Goal: Information Seeking & Learning: Learn about a topic

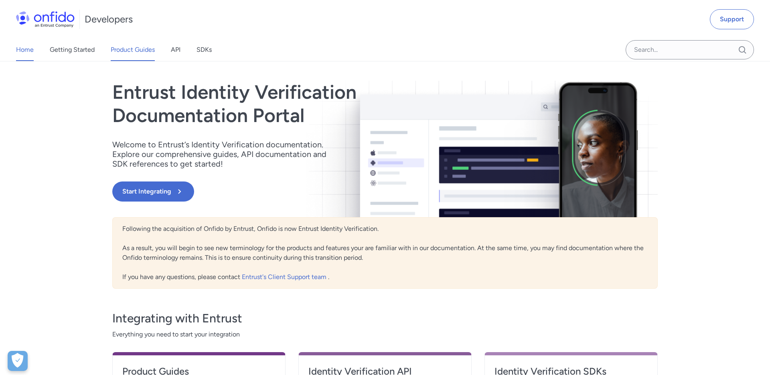
click at [142, 48] on link "Product Guides" at bounding box center [133, 50] width 44 height 22
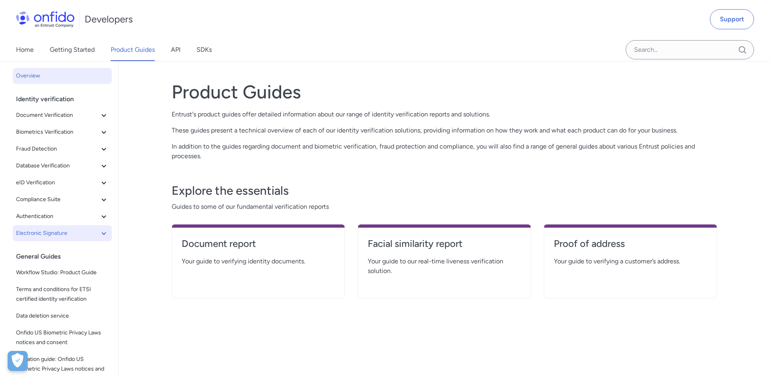
click at [80, 233] on span "Electronic Signature" at bounding box center [57, 233] width 83 height 10
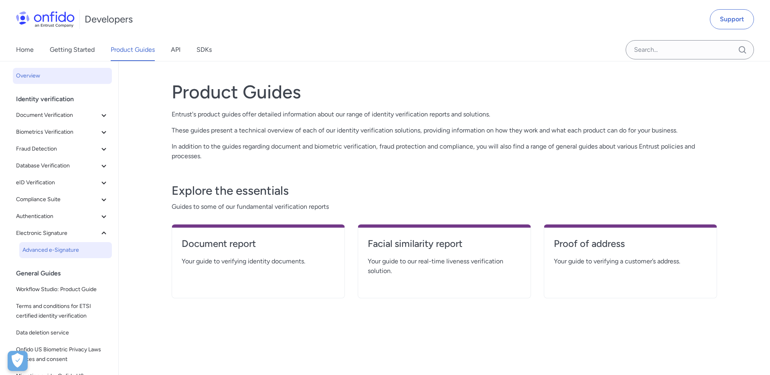
click at [60, 247] on span "Advanced e-Signature" at bounding box center [65, 250] width 86 height 10
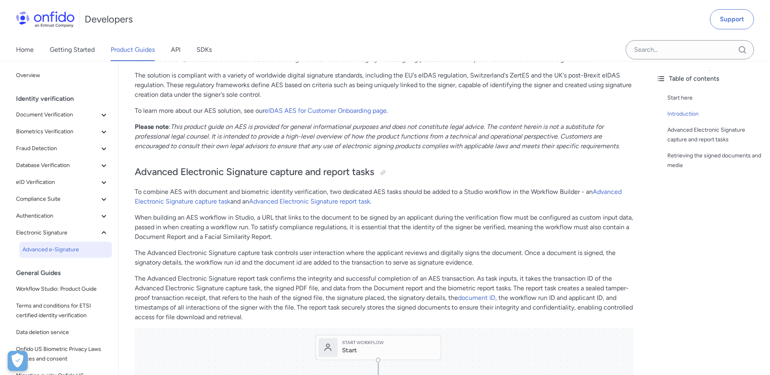
scroll to position [181, 0]
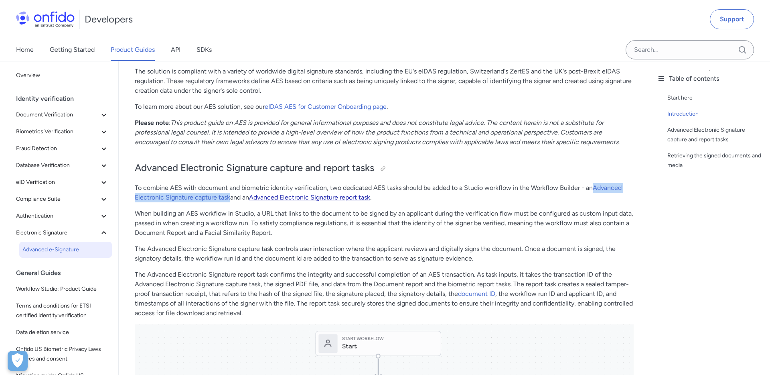
click at [278, 197] on link "Advanced Electronic Signature report task" at bounding box center [309, 197] width 121 height 8
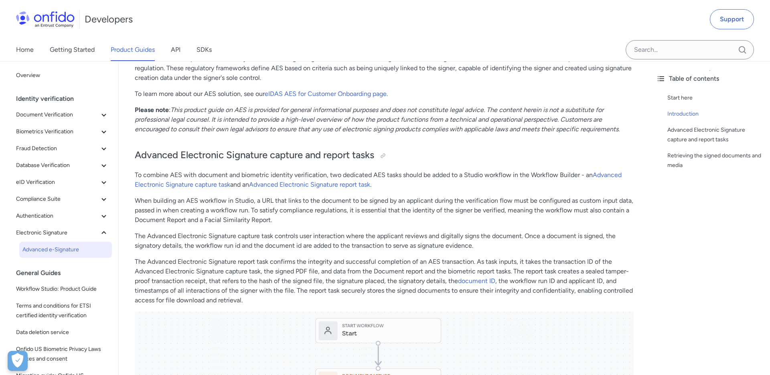
scroll to position [194, 0]
click at [472, 278] on link "document ID" at bounding box center [476, 280] width 37 height 8
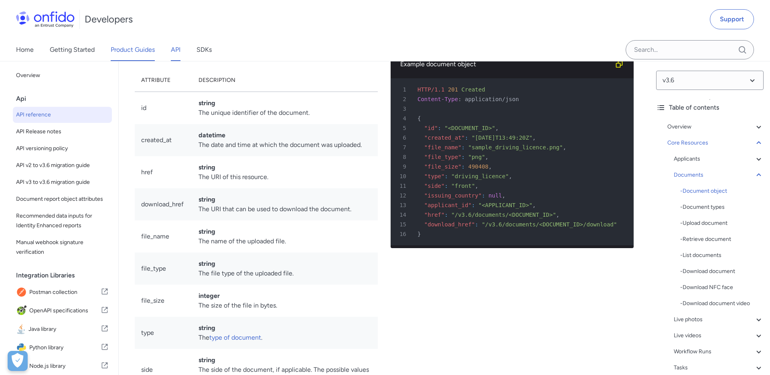
click at [146, 55] on link "Product Guides" at bounding box center [133, 50] width 44 height 22
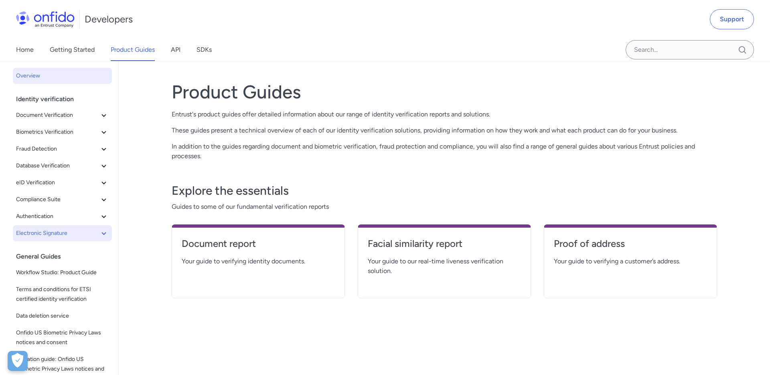
click at [59, 232] on span "Electronic Signature" at bounding box center [57, 233] width 83 height 10
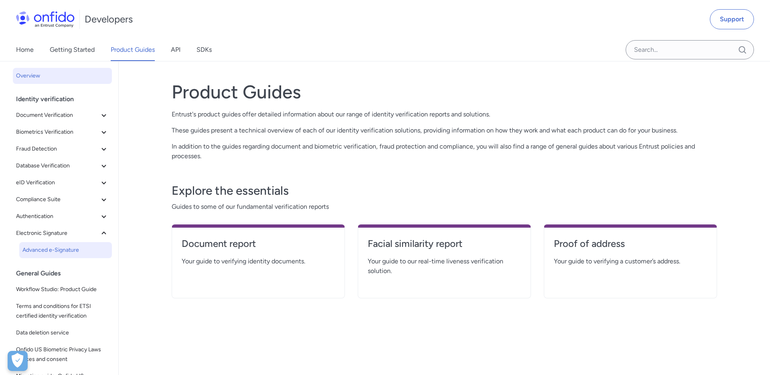
click at [57, 245] on span "Advanced e-Signature" at bounding box center [65, 250] width 86 height 10
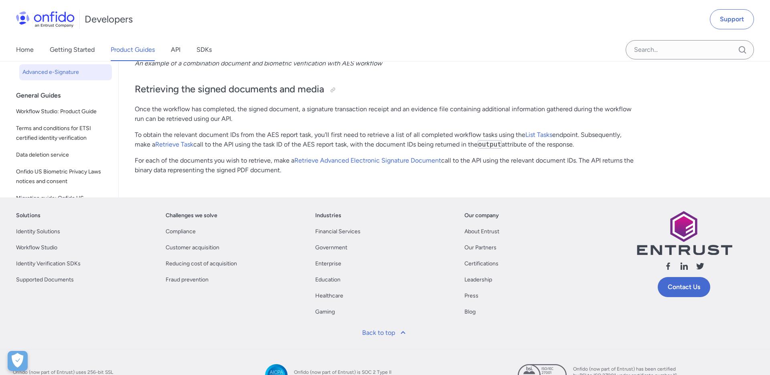
scroll to position [850, 0]
click at [336, 159] on link "Retrieve Advanced Electronic Signature Document" at bounding box center [368, 160] width 147 height 8
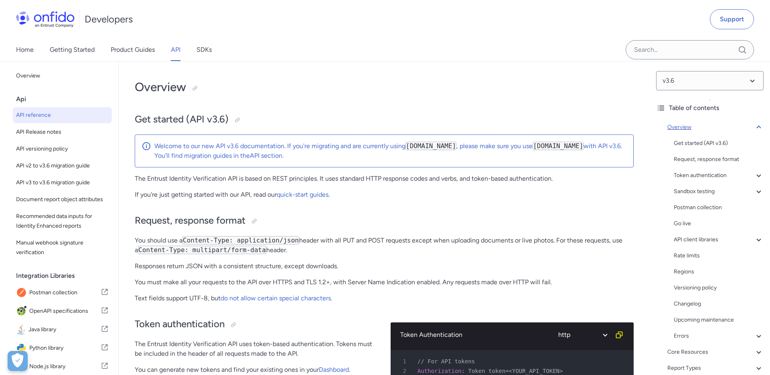
click at [762, 125] on icon at bounding box center [759, 127] width 10 height 10
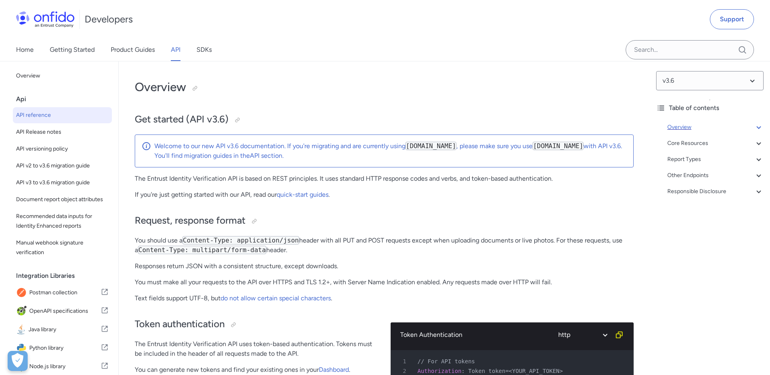
scroll to position [61, 0]
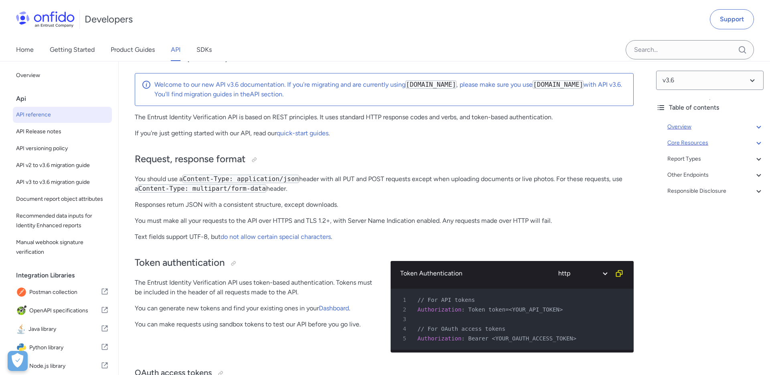
click at [759, 140] on icon at bounding box center [759, 143] width 10 height 10
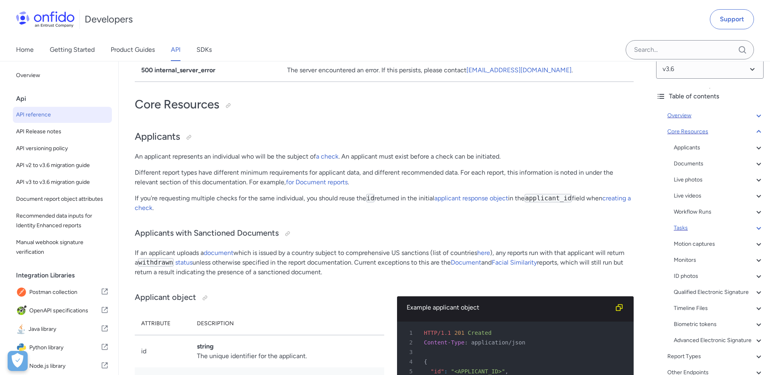
scroll to position [14, 0]
click at [688, 332] on div "Advanced Electronic Signature" at bounding box center [719, 337] width 90 height 10
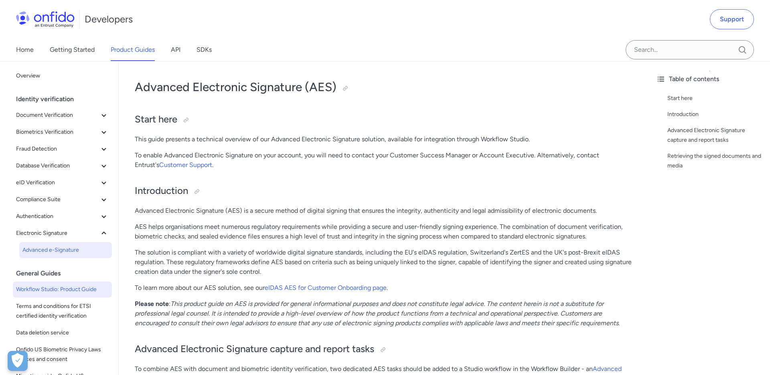
click at [63, 287] on span "Workflow Studio: Product Guide" at bounding box center [62, 289] width 93 height 10
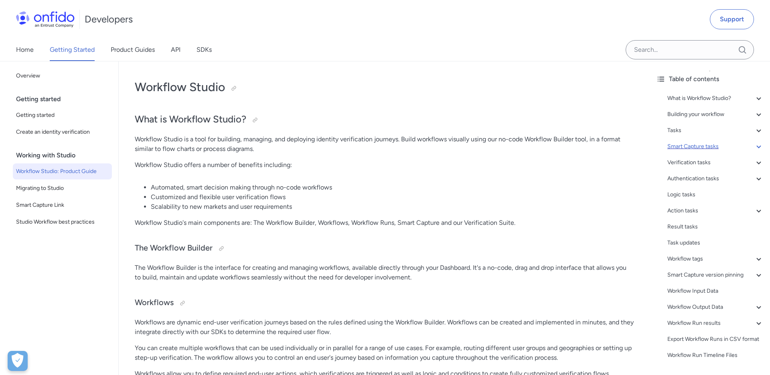
click at [702, 144] on div "Smart Capture tasks" at bounding box center [716, 147] width 96 height 10
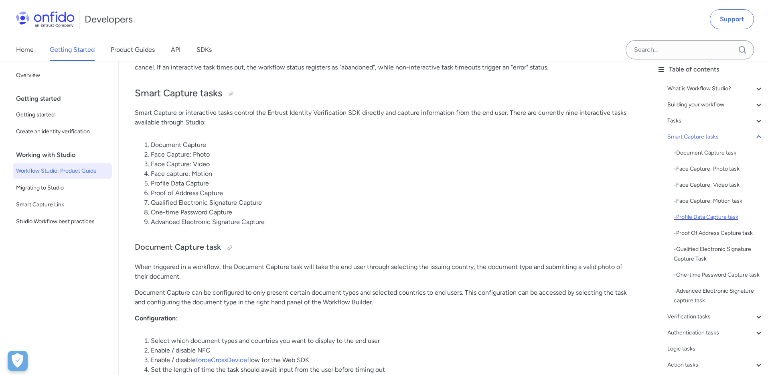
scroll to position [10, 0]
click at [694, 286] on div "- Advanced Electronic Signature capture task" at bounding box center [719, 295] width 90 height 19
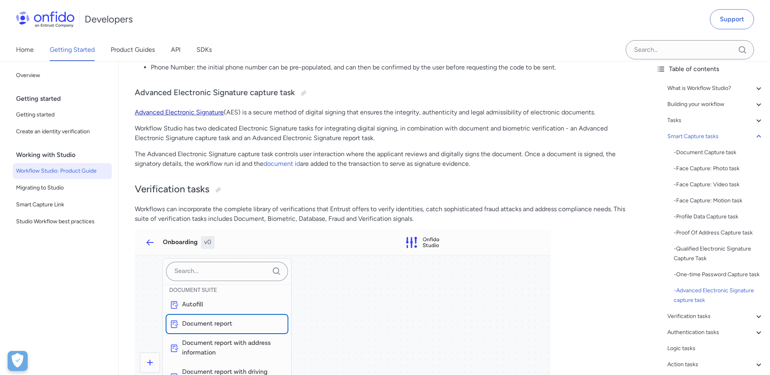
click at [184, 112] on link "Advanced Electronic Signature" at bounding box center [179, 112] width 89 height 8
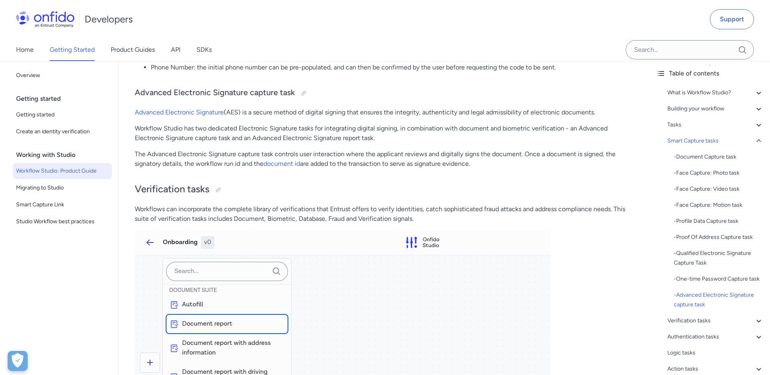
scroll to position [6, 0]
click at [760, 141] on icon at bounding box center [759, 140] width 10 height 10
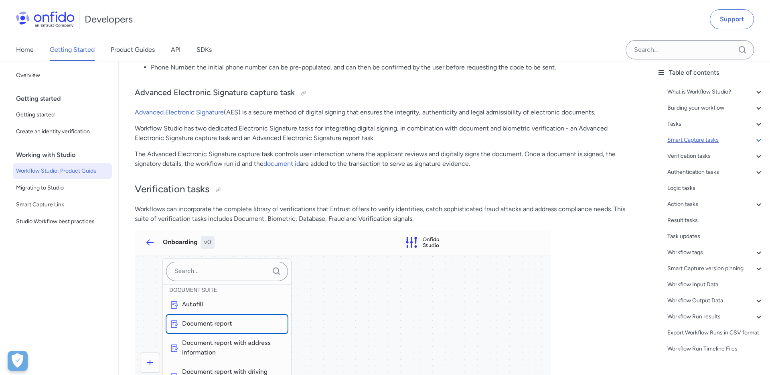
scroll to position [2477, 0]
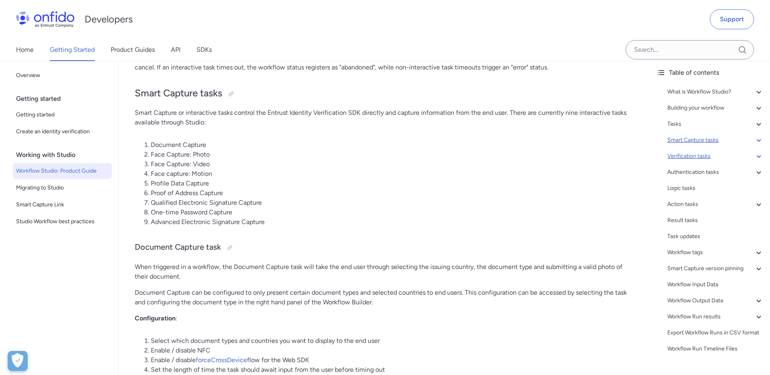
click at [709, 157] on div "Verification tasks" at bounding box center [716, 156] width 96 height 10
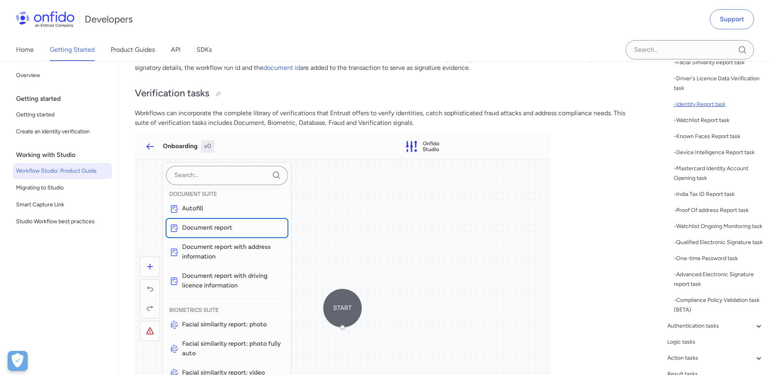
scroll to position [152, 0]
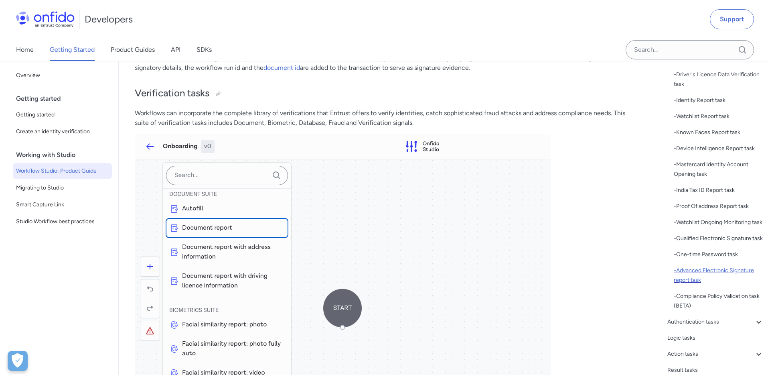
click at [691, 285] on div "- Advanced Electronic Signature report task" at bounding box center [719, 275] width 90 height 19
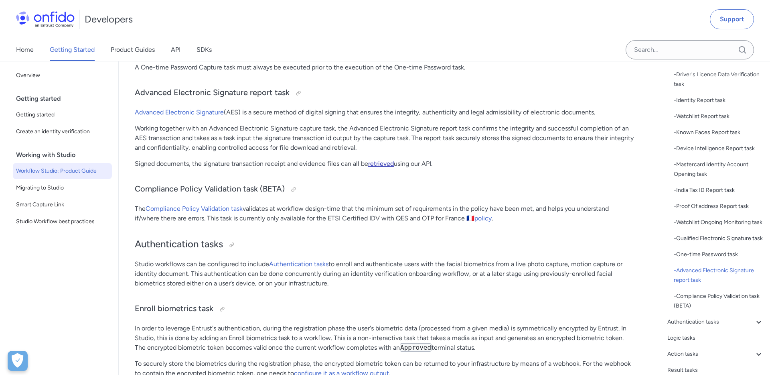
click at [388, 166] on link "retrieved" at bounding box center [381, 164] width 26 height 8
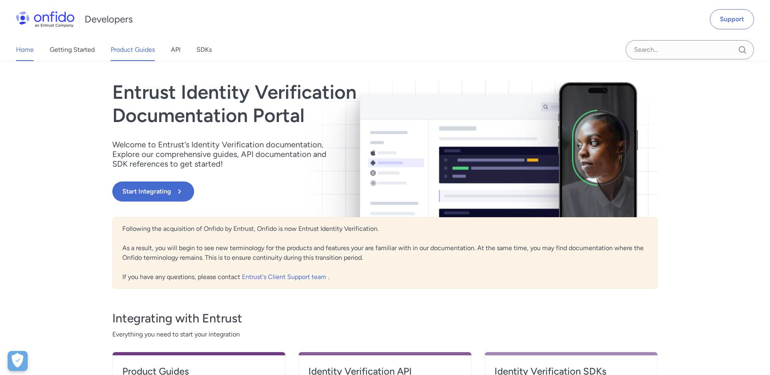
click at [145, 51] on link "Product Guides" at bounding box center [133, 50] width 44 height 22
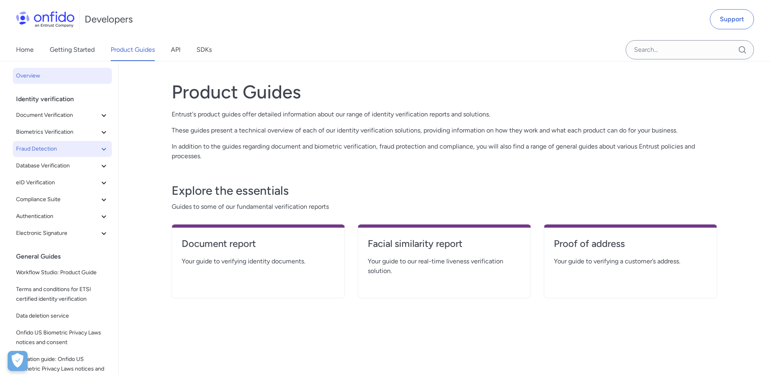
click at [98, 147] on span "Fraud Detection" at bounding box center [57, 149] width 83 height 10
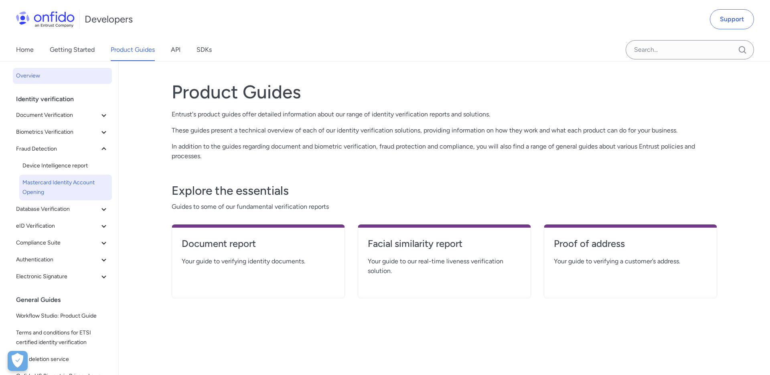
click at [61, 181] on span "Mastercard Identity Account Opening" at bounding box center [65, 187] width 86 height 19
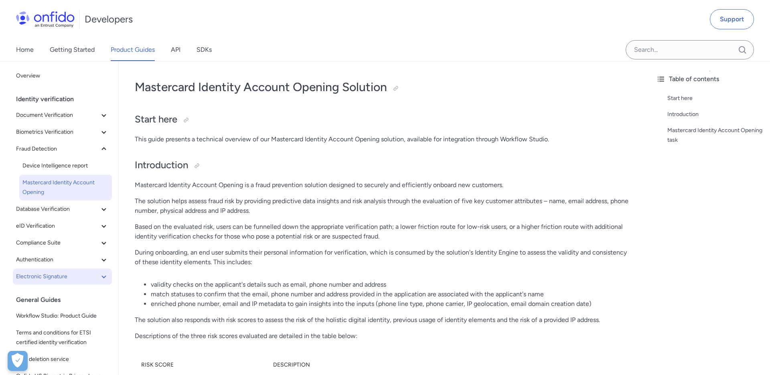
click at [53, 275] on span "Electronic Signature" at bounding box center [57, 277] width 83 height 10
click at [54, 291] on span "Advanced e-Signature" at bounding box center [65, 293] width 86 height 10
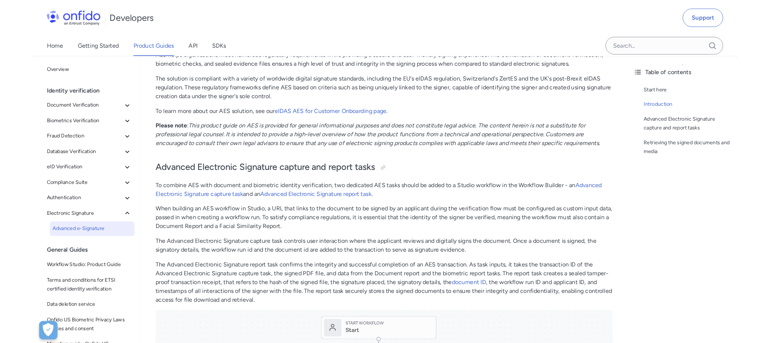
scroll to position [179, 0]
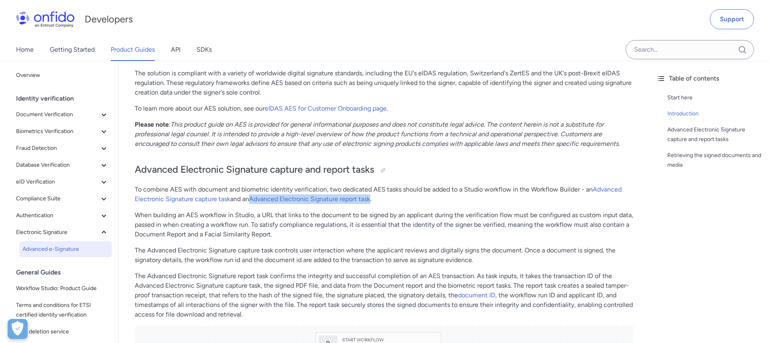
click at [60, 253] on span "Advanced e-Signature" at bounding box center [65, 250] width 86 height 10
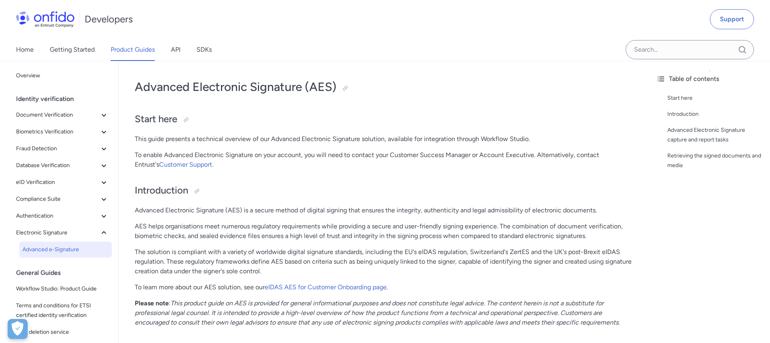
click at [88, 287] on span "Workflow Studio: Product Guide" at bounding box center [62, 289] width 93 height 10
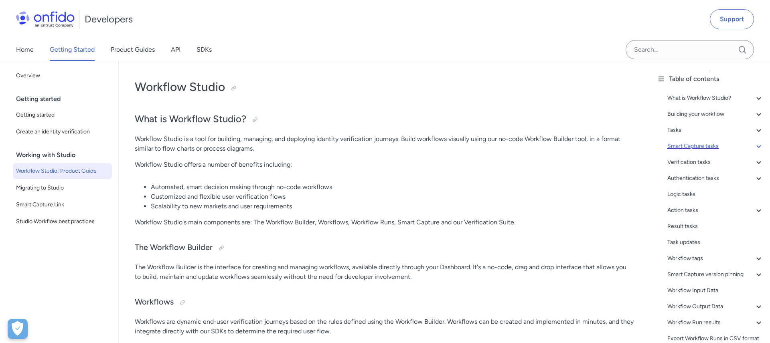
click at [703, 147] on div "Smart Capture tasks" at bounding box center [716, 147] width 96 height 10
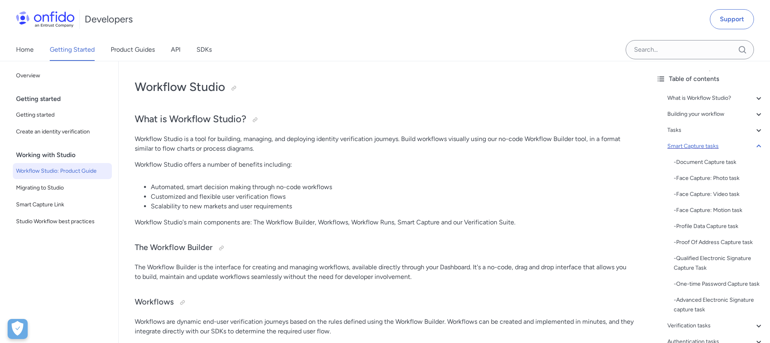
scroll to position [2477, 0]
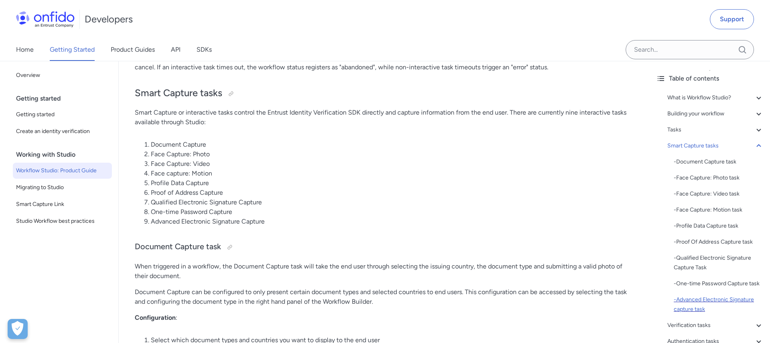
click at [704, 302] on div "- Advanced Electronic Signature capture task" at bounding box center [719, 304] width 90 height 19
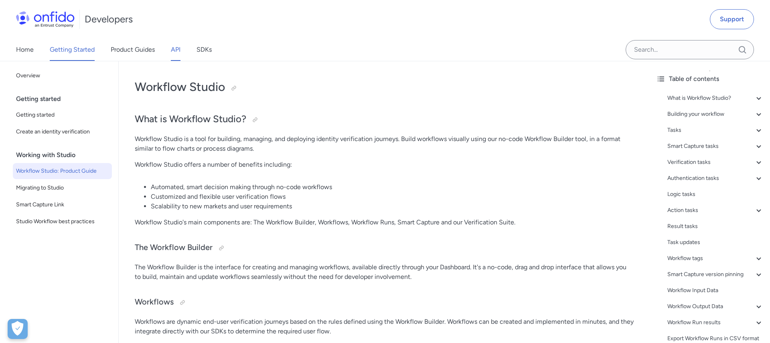
click at [173, 49] on link "API" at bounding box center [176, 50] width 10 height 22
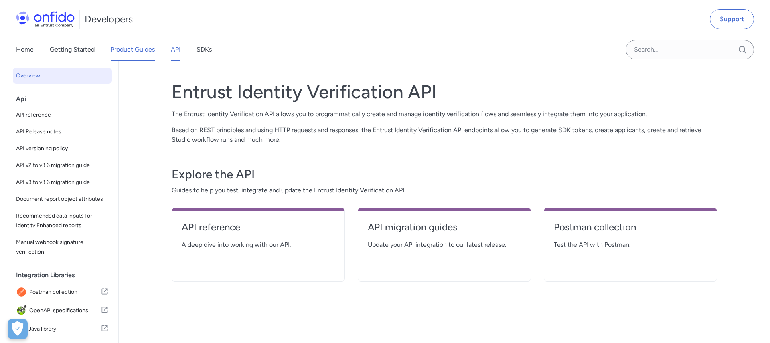
click at [137, 46] on link "Product Guides" at bounding box center [133, 50] width 44 height 22
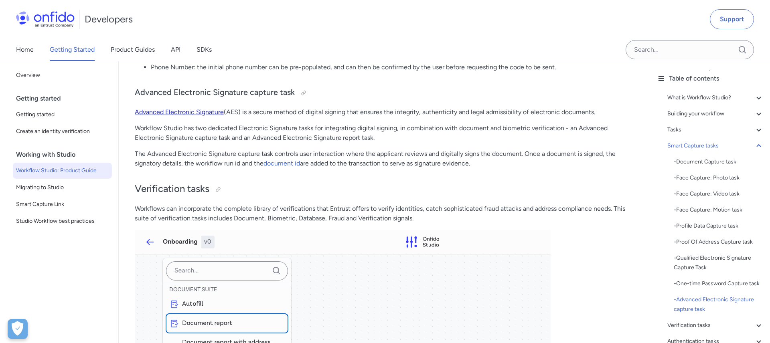
click at [210, 110] on link "Advanced Electronic Signature" at bounding box center [179, 112] width 89 height 8
click at [196, 128] on p "Workflow Studio has two dedicated Electronic Signature tasks for integrating di…" at bounding box center [384, 133] width 499 height 19
click at [124, 55] on link "Product Guides" at bounding box center [133, 50] width 44 height 22
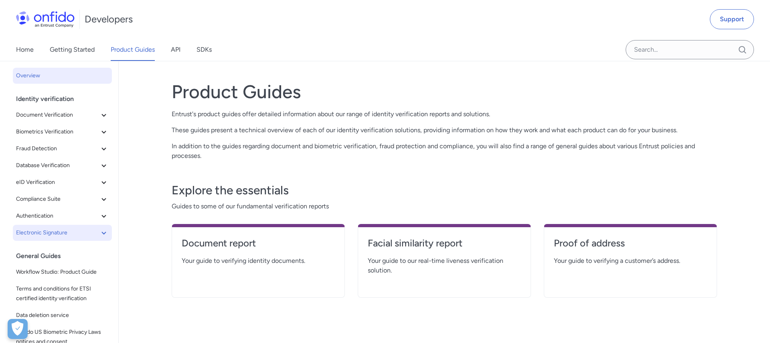
click at [53, 233] on span "Electronic Signature" at bounding box center [57, 233] width 83 height 10
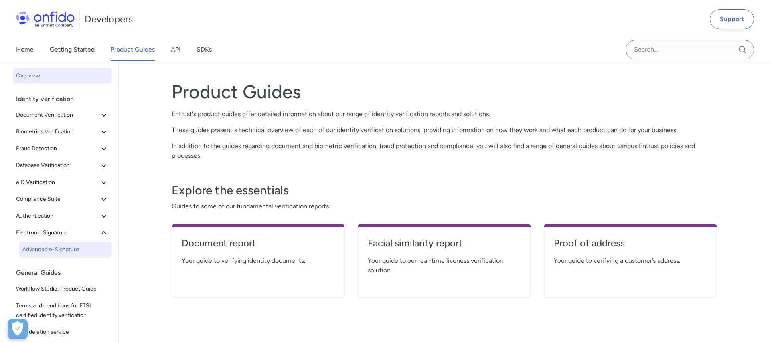
click at [57, 247] on span "Advanced e-Signature" at bounding box center [65, 250] width 86 height 10
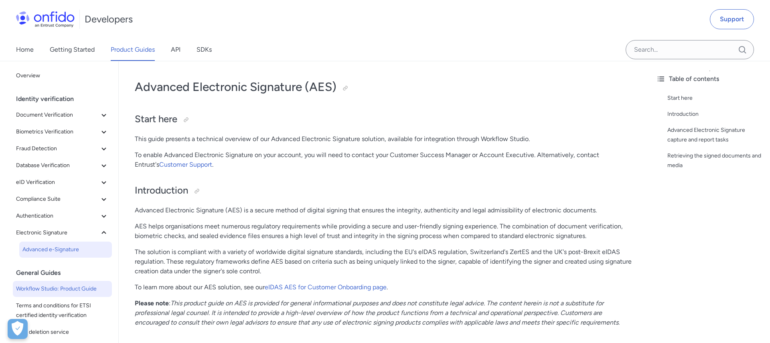
click at [63, 284] on span "Workflow Studio: Product Guide" at bounding box center [62, 289] width 93 height 10
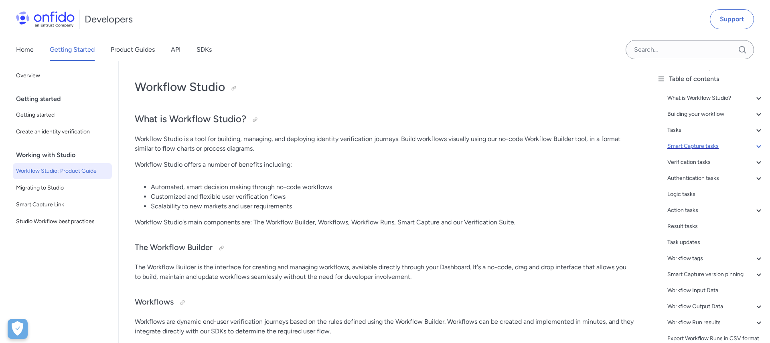
click at [693, 149] on div "Smart Capture tasks" at bounding box center [716, 147] width 96 height 10
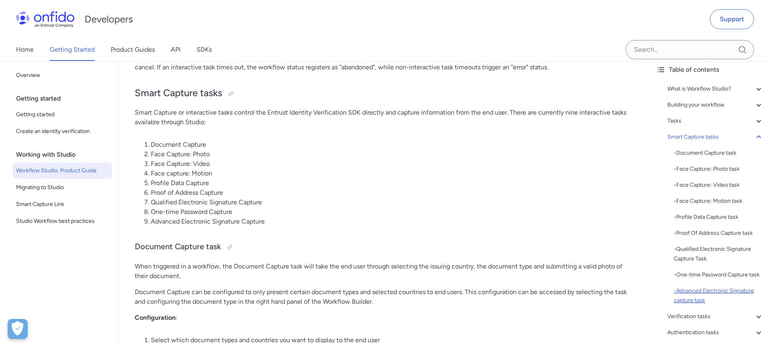
scroll to position [9, 0]
click at [696, 290] on div "- Advanced Electronic Signature capture task" at bounding box center [719, 295] width 90 height 19
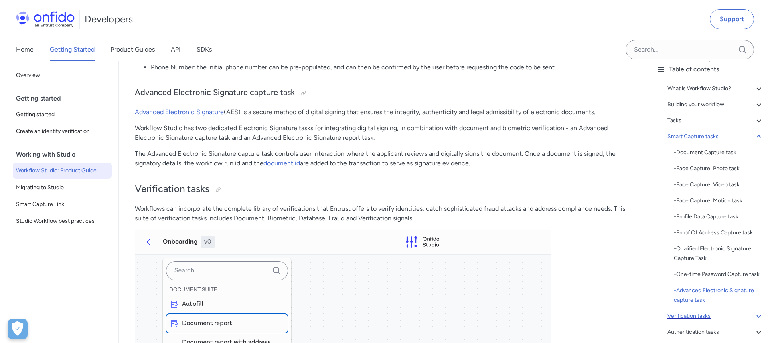
click at [692, 315] on div "Verification tasks" at bounding box center [716, 317] width 96 height 10
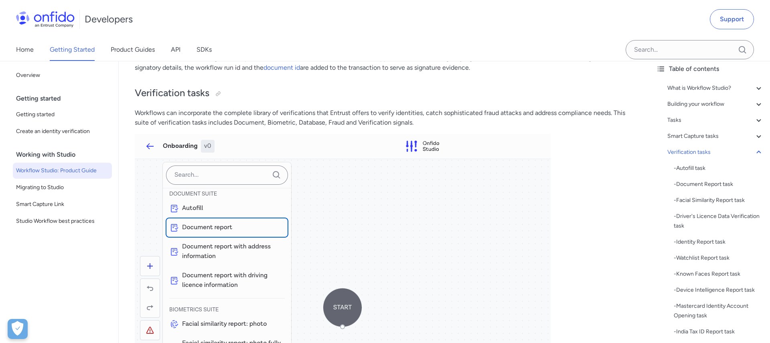
scroll to position [8, 0]
click at [692, 139] on div "Smart Capture tasks" at bounding box center [716, 138] width 96 height 10
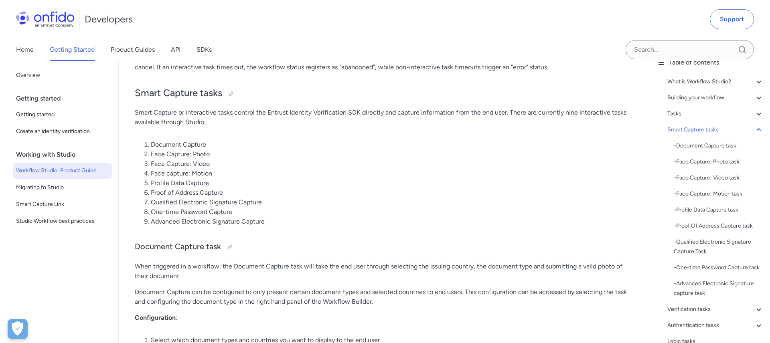
scroll to position [18, 0]
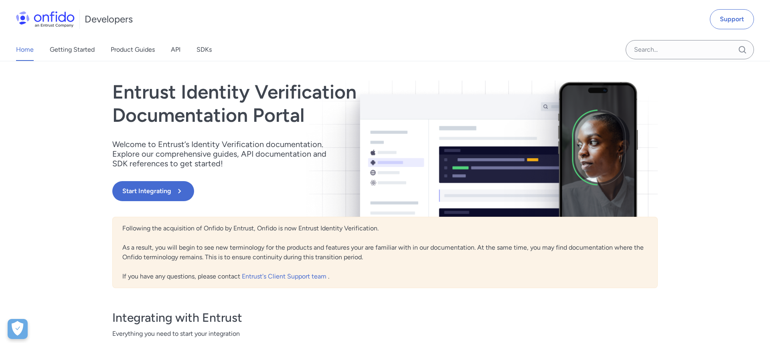
click at [174, 55] on link "API" at bounding box center [176, 50] width 10 height 22
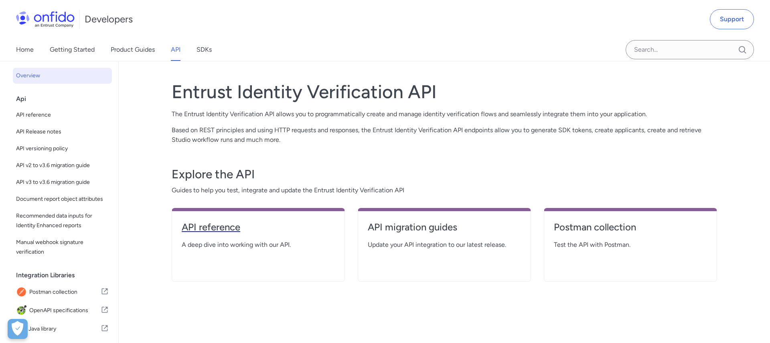
click at [221, 230] on h4 "API reference" at bounding box center [258, 227] width 153 height 13
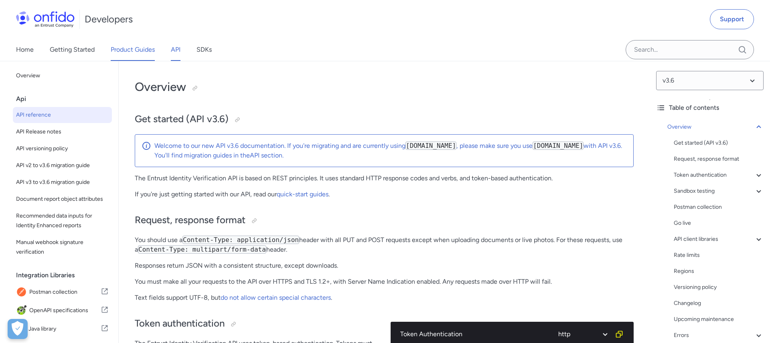
click at [135, 49] on link "Product Guides" at bounding box center [133, 50] width 44 height 22
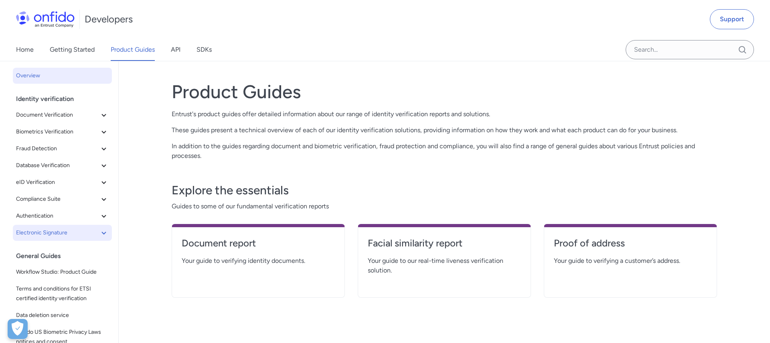
click at [102, 232] on icon at bounding box center [104, 233] width 4 height 3
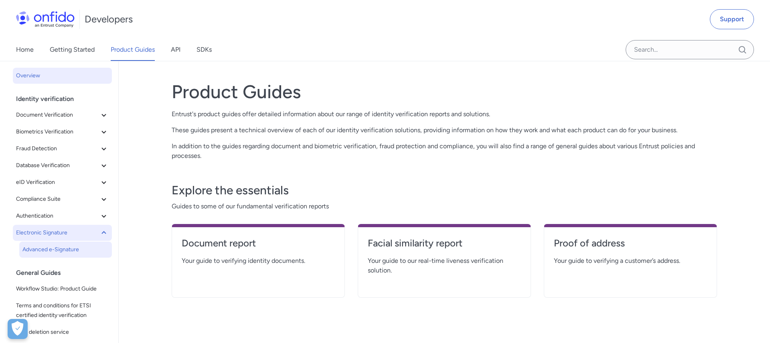
click at [63, 246] on span "Advanced e-Signature" at bounding box center [65, 250] width 86 height 10
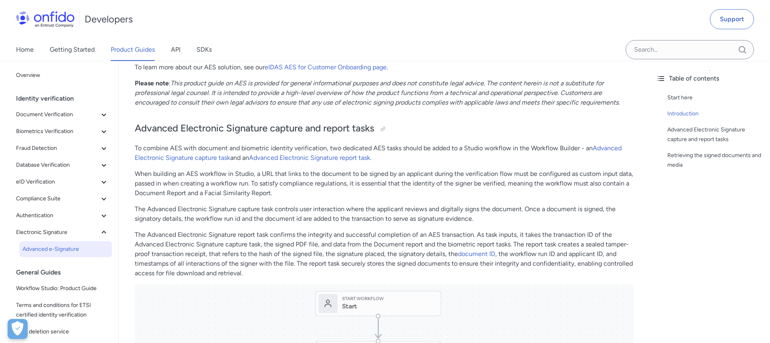
scroll to position [224, 0]
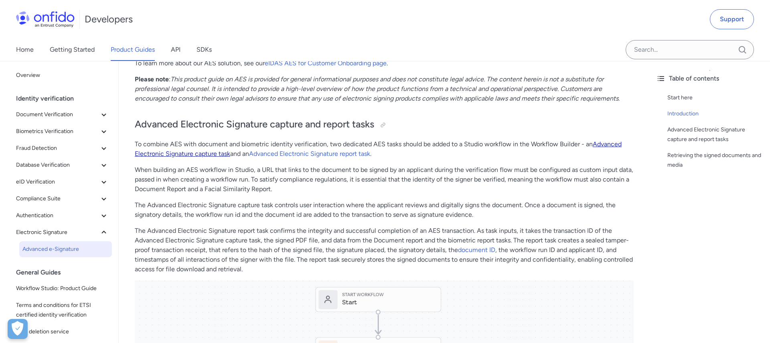
click at [201, 156] on link "Advanced Electronic Signature capture task" at bounding box center [378, 148] width 487 height 17
click at [295, 156] on link "Advanced Electronic Signature report task" at bounding box center [309, 155] width 121 height 8
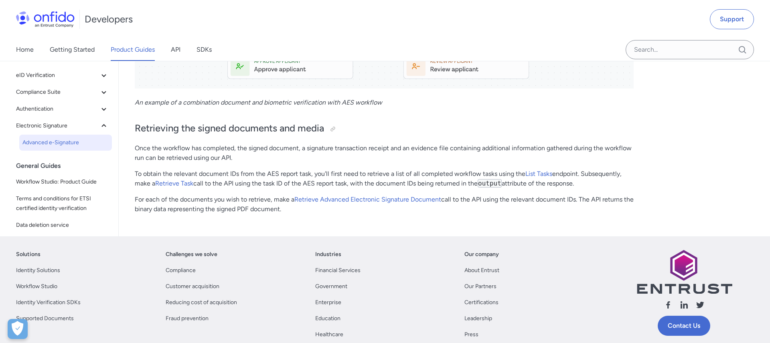
scroll to position [811, 0]
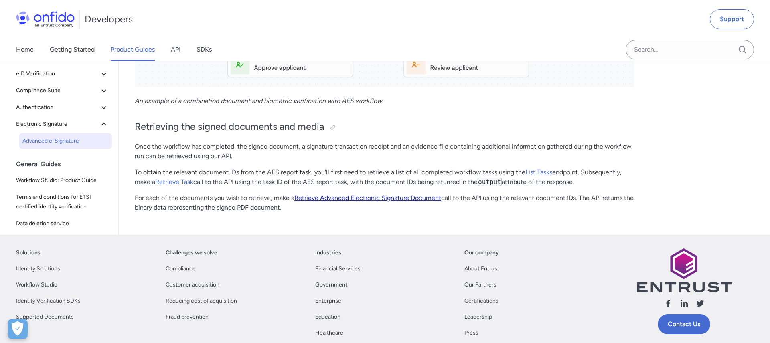
click at [313, 198] on link "Retrieve Advanced Electronic Signature Document" at bounding box center [368, 198] width 147 height 8
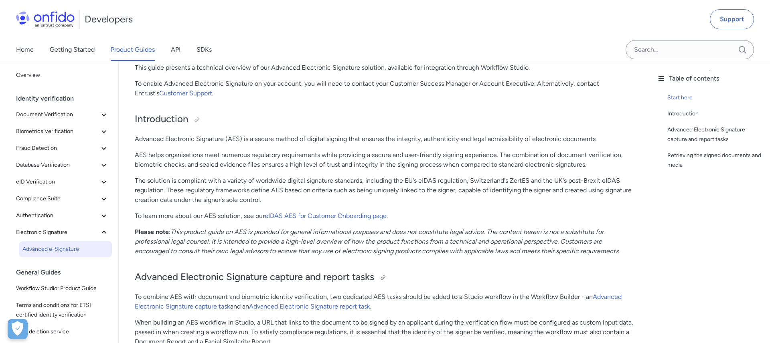
scroll to position [80, 0]
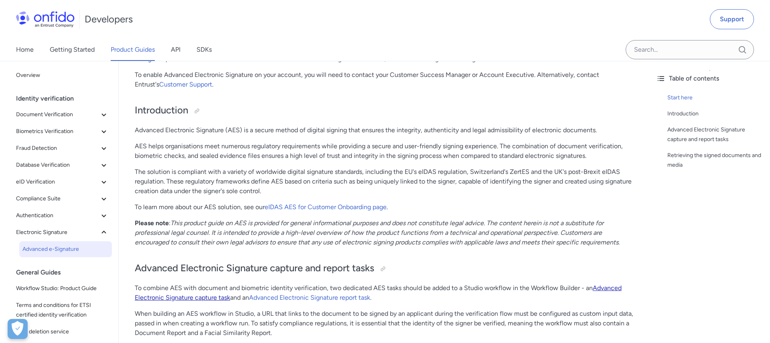
click at [191, 297] on link "Advanced Electronic Signature capture task" at bounding box center [378, 292] width 487 height 17
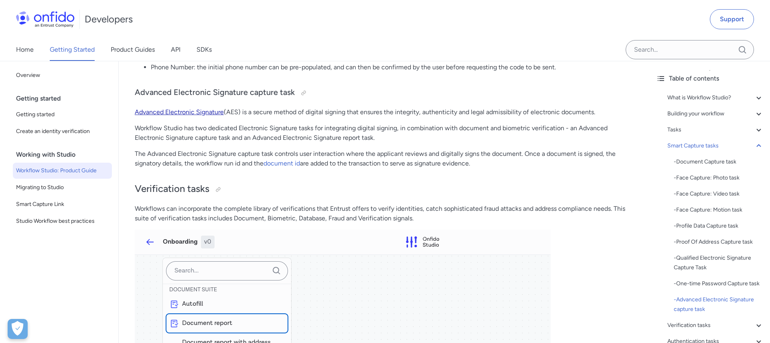
click at [203, 111] on link "Advanced Electronic Signature" at bounding box center [179, 112] width 89 height 8
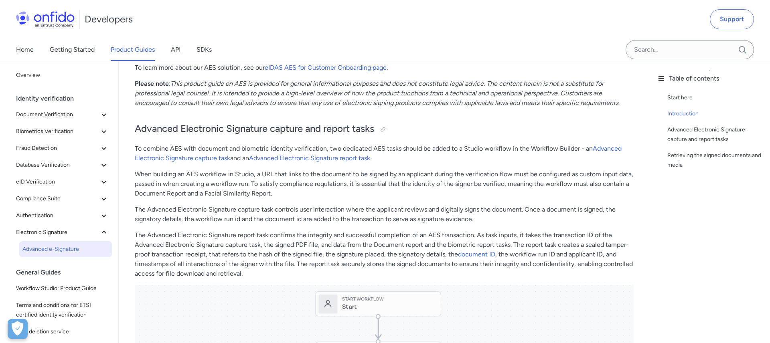
scroll to position [225, 0]
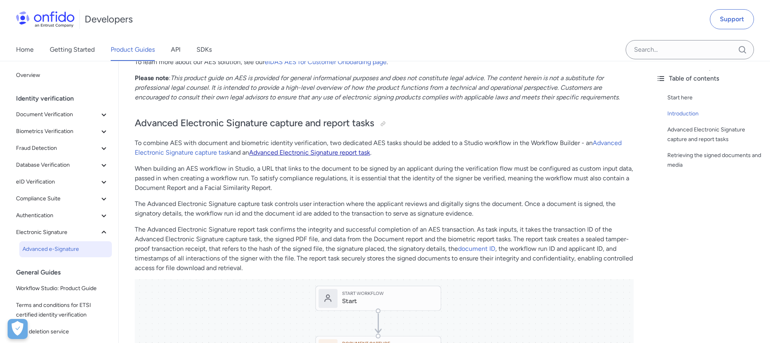
click at [335, 152] on link "Advanced Electronic Signature report task" at bounding box center [309, 153] width 121 height 8
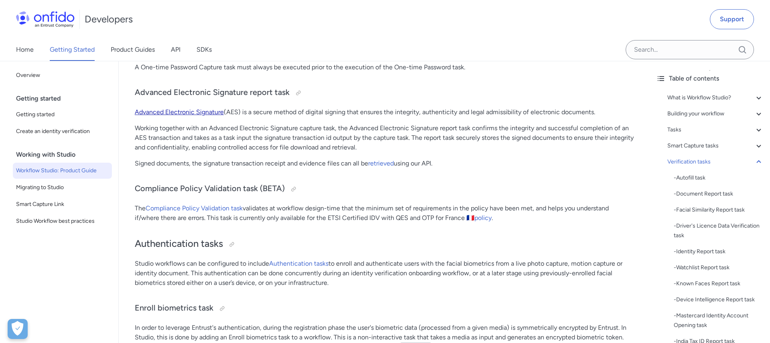
click at [208, 113] on link "Advanced Electronic Signature" at bounding box center [179, 112] width 89 height 8
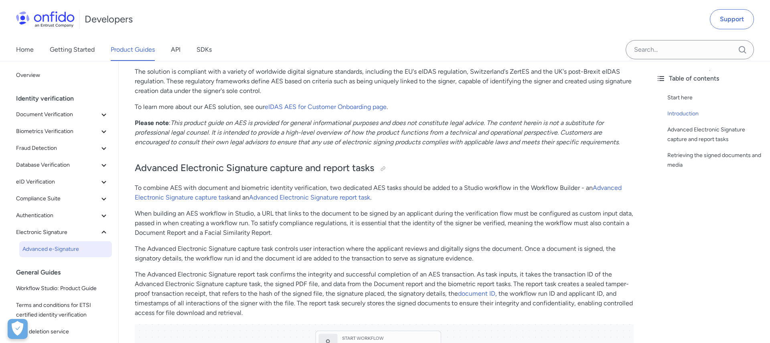
scroll to position [184, 0]
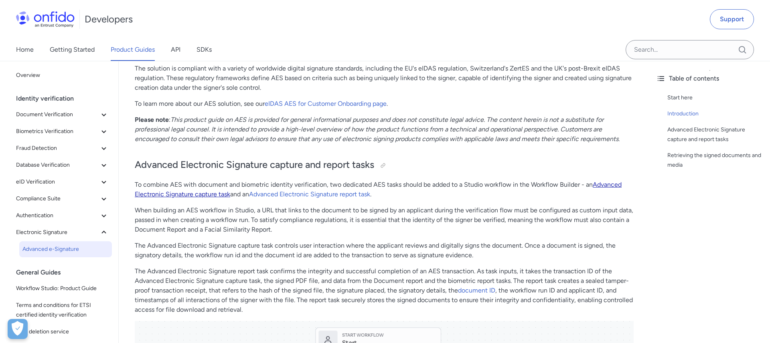
click at [203, 194] on link "Advanced Electronic Signature capture task" at bounding box center [378, 189] width 487 height 17
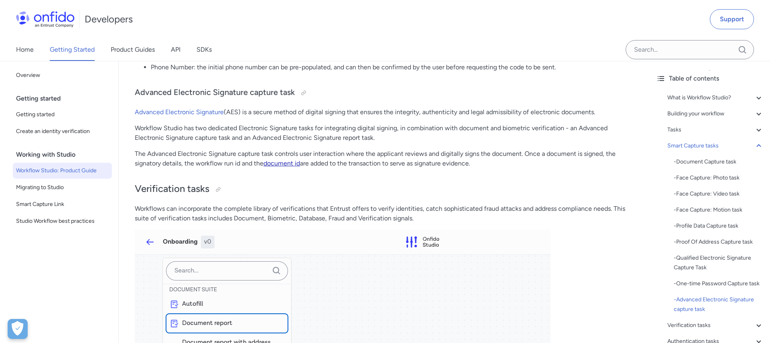
click at [278, 163] on link "document id" at bounding box center [282, 164] width 37 height 8
click at [757, 146] on icon at bounding box center [759, 145] width 4 height 3
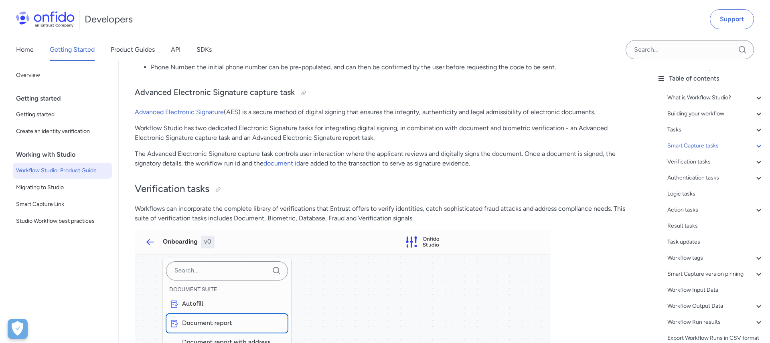
scroll to position [2477, 0]
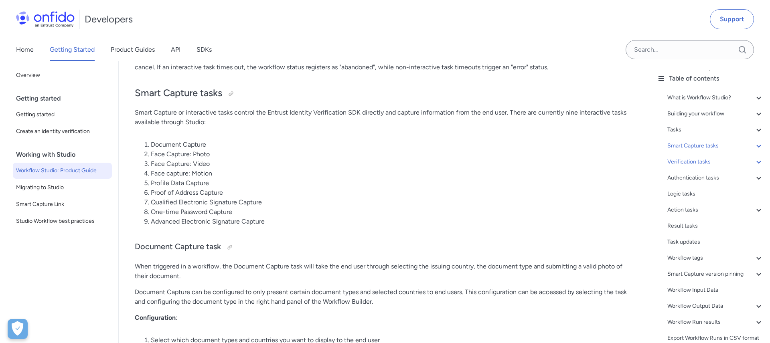
click at [705, 158] on div "Verification tasks" at bounding box center [716, 162] width 96 height 10
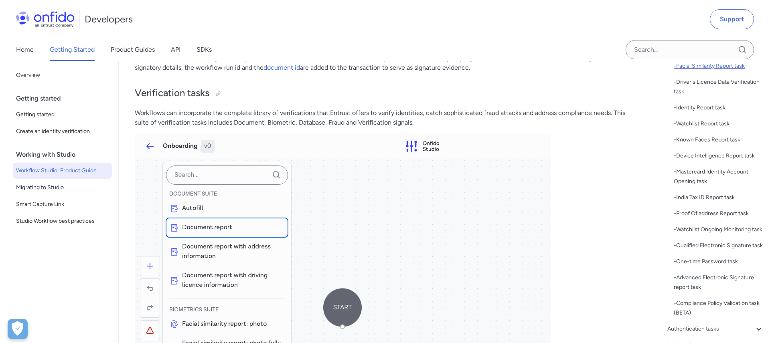
scroll to position [144, 0]
click at [697, 292] on div "- Advanced Electronic Signature report task" at bounding box center [719, 282] width 90 height 19
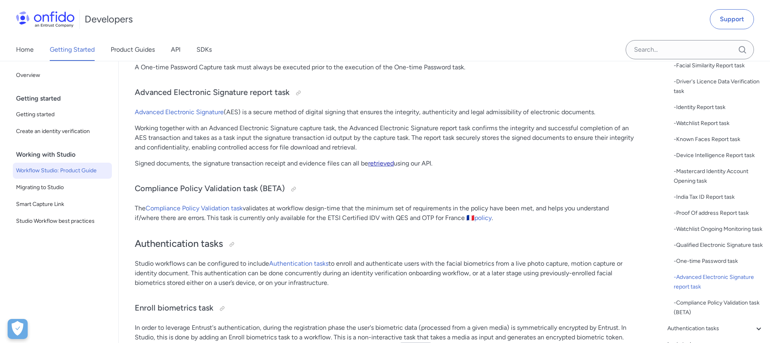
click at [376, 165] on link "retrieved" at bounding box center [381, 164] width 26 height 8
